Goal: Task Accomplishment & Management: Use online tool/utility

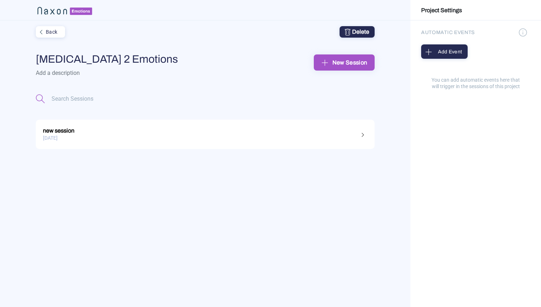
click at [353, 62] on div "New Session" at bounding box center [343, 62] width 49 height 11
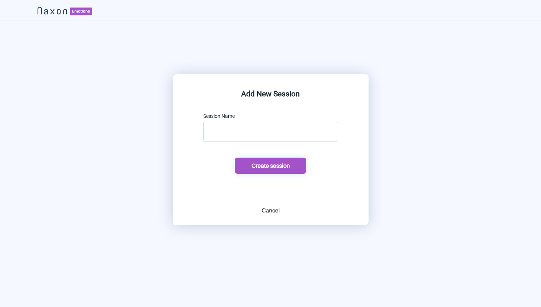
click at [268, 207] on div "Cancel" at bounding box center [270, 210] width 18 height 9
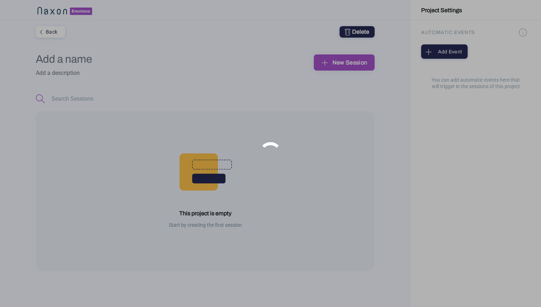
type input "[MEDICAL_DATA] 2 Emotions"
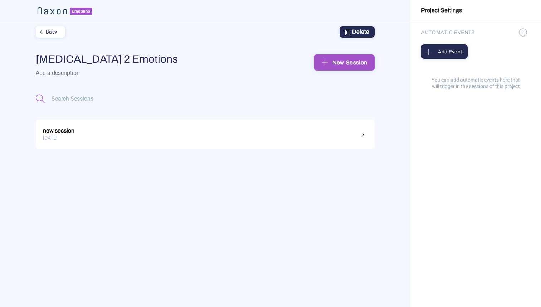
click at [118, 135] on div "[DATE]" at bounding box center [205, 137] width 324 height 11
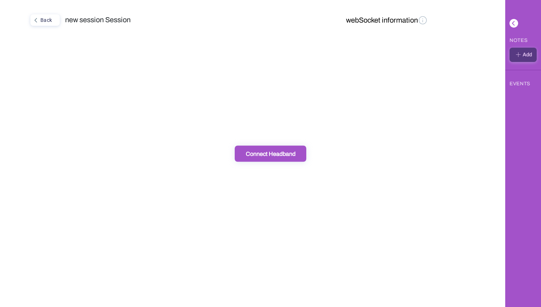
click at [285, 154] on div "Connect Headband" at bounding box center [270, 154] width 67 height 8
click at [228, 65] on div "Back new session Session webSocket information" at bounding box center [252, 153] width 505 height 307
click at [265, 152] on div "Connect Headband" at bounding box center [270, 154] width 67 height 8
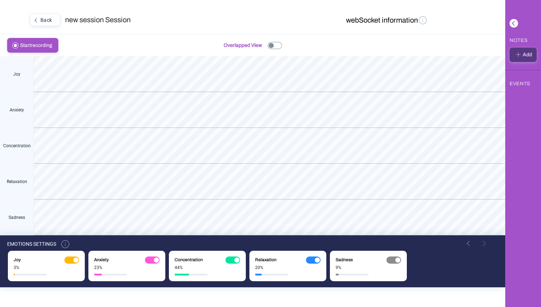
click at [424, 19] on img at bounding box center [423, 20] width 10 height 10
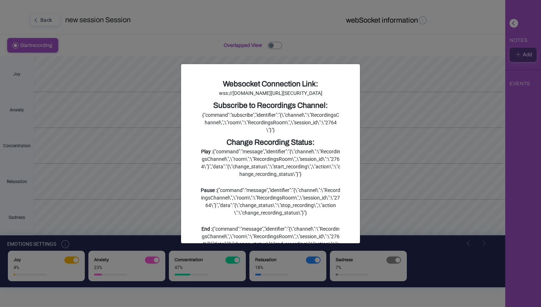
drag, startPoint x: 281, startPoint y: 116, endPoint x: 195, endPoint y: 94, distance: 88.2
click at [195, 94] on div "Websocket Connection Link: wss://[DOMAIN_NAME][URL][SECURITY_DATA] Subscribe to…" at bounding box center [270, 181] width 150 height 207
copy div "wss://[DOMAIN_NAME][URL][SECURITY_DATA]"
click at [259, 97] on div "wss://[DOMAIN_NAME][URL][SECURITY_DATA]" at bounding box center [270, 93] width 139 height 8
drag, startPoint x: 202, startPoint y: 93, endPoint x: 291, endPoint y: 113, distance: 91.4
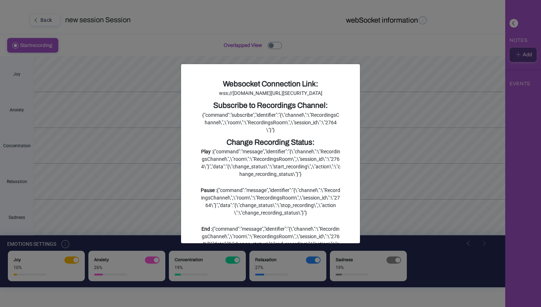
click at [291, 97] on div "wss://[DOMAIN_NAME][URL][SECURITY_DATA]" at bounding box center [270, 93] width 139 height 8
copy div "wss://[DOMAIN_NAME][URL][SECURITY_DATA]"
click at [296, 49] on ngb-modal-window "Websocket Connection Link: wss://[DOMAIN_NAME][URL][SECURITY_DATA] Subscribe to…" at bounding box center [270, 153] width 541 height 307
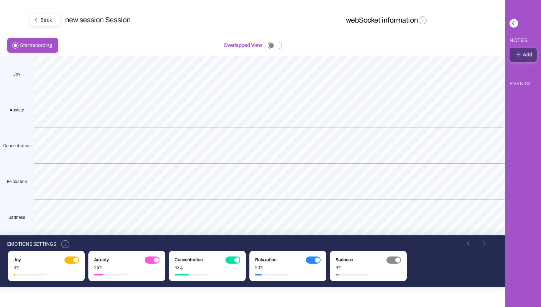
click at [394, 20] on button "webSocket information" at bounding box center [387, 20] width 86 height 13
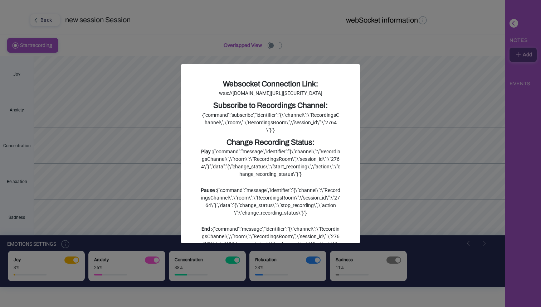
drag, startPoint x: 291, startPoint y: 116, endPoint x: 194, endPoint y: 94, distance: 99.3
click at [194, 94] on div "Websocket Connection Link: wss://[DOMAIN_NAME][URL][SECURITY_DATA] Subscribe to…" at bounding box center [270, 153] width 179 height 179
copy div "wss://[DOMAIN_NAME][URL][SECURITY_DATA]"
click at [289, 97] on div "wss://[DOMAIN_NAME][URL][SECURITY_DATA]" at bounding box center [270, 93] width 139 height 8
drag, startPoint x: 279, startPoint y: 113, endPoint x: 200, endPoint y: 92, distance: 82.0
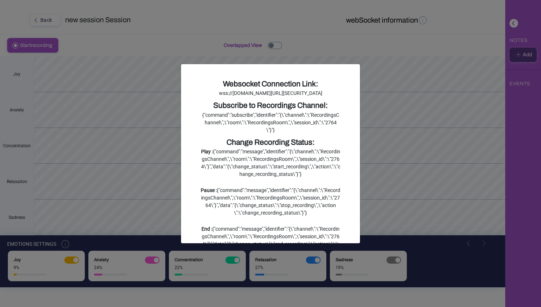
click at [200, 92] on div "Websocket Connection Link: wss://[DOMAIN_NAME][URL][SECURITY_DATA] Subscribe to…" at bounding box center [270, 181] width 150 height 207
copy div "wss://[DOMAIN_NAME][URL][SECURITY_DATA]"
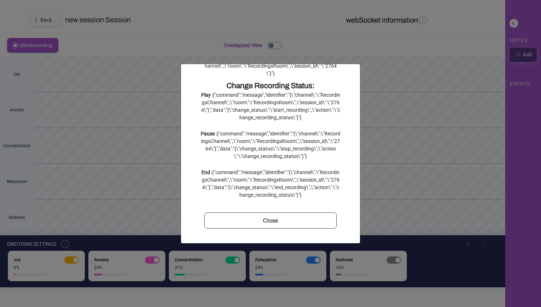
click at [295, 113] on div "Play : {"command":"message","identifier":"{\"channel\":\"RecordingsChannel\",\"…" at bounding box center [270, 106] width 139 height 30
click at [197, 92] on div "Websocket Connection Link: wss://[DOMAIN_NAME][URL][SECURITY_DATA] Subscribe to…" at bounding box center [270, 125] width 150 height 207
click at [203, 40] on div "wss://[DOMAIN_NAME][URL][SECURITY_DATA]" at bounding box center [270, 37] width 139 height 8
click at [265, 40] on div "wss://[DOMAIN_NAME][URL][SECURITY_DATA]" at bounding box center [270, 37] width 139 height 8
click at [275, 40] on div "wss://[DOMAIN_NAME][URL][SECURITY_DATA]" at bounding box center [270, 37] width 139 height 8
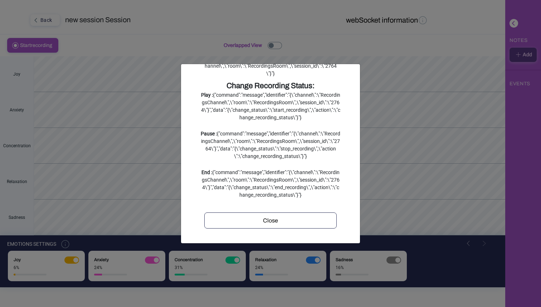
click at [272, 40] on div "wss://[DOMAIN_NAME][URL][SECURITY_DATA]" at bounding box center [270, 37] width 139 height 8
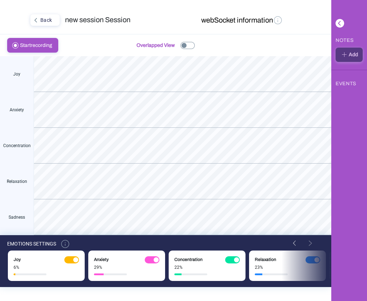
click at [0, 0] on div "12:57:25 0.20" at bounding box center [0, 0] width 0 height 0
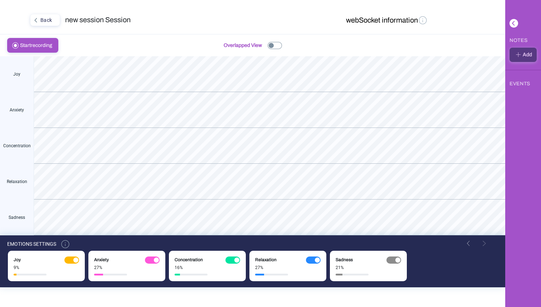
click at [52, 19] on div "Back" at bounding box center [44, 19] width 26 height 9
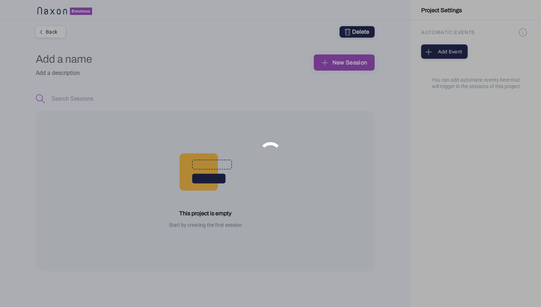
type input "[MEDICAL_DATA] 2 Emotions"
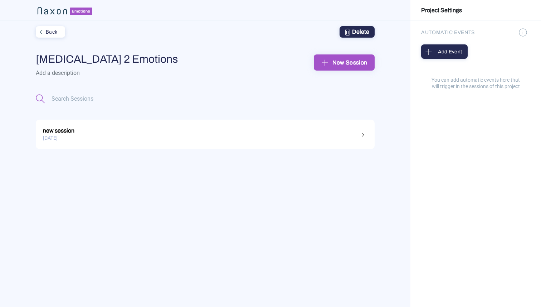
click at [69, 138] on div "[DATE]" at bounding box center [205, 137] width 324 height 11
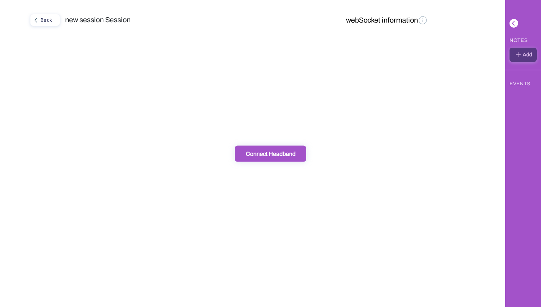
click at [265, 155] on div "Connect Headband" at bounding box center [270, 154] width 67 height 8
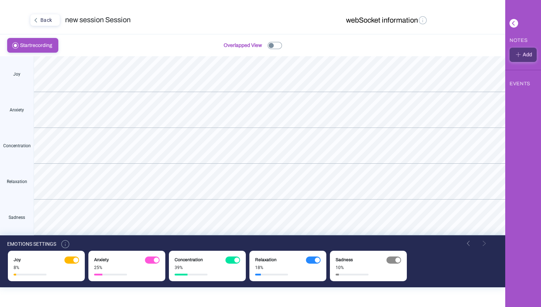
click at [418, 19] on img at bounding box center [423, 20] width 10 height 10
click at [423, 21] on img at bounding box center [423, 20] width 10 height 10
click at [418, 18] on img at bounding box center [423, 20] width 10 height 10
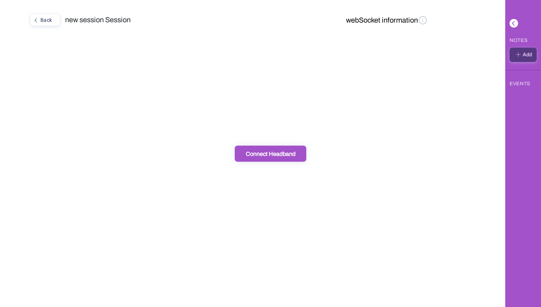
click at [52, 20] on div "Back" at bounding box center [44, 19] width 26 height 9
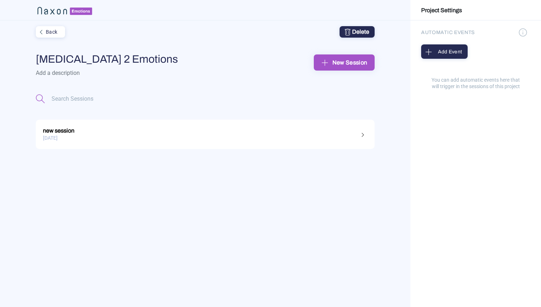
click at [46, 30] on div "Back" at bounding box center [49, 31] width 26 height 9
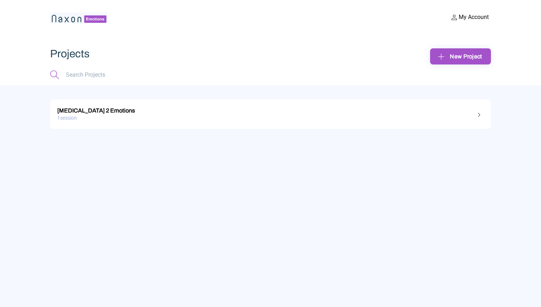
click at [116, 116] on div "1 session" at bounding box center [270, 117] width 426 height 11
